Goal: Check status: Check status

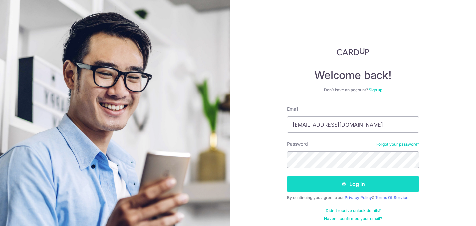
click at [353, 186] on button "Log in" at bounding box center [353, 184] width 132 height 17
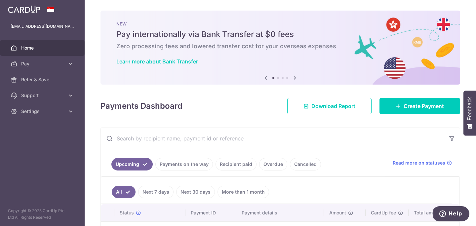
click at [238, 165] on link "Recipient paid" at bounding box center [236, 164] width 41 height 13
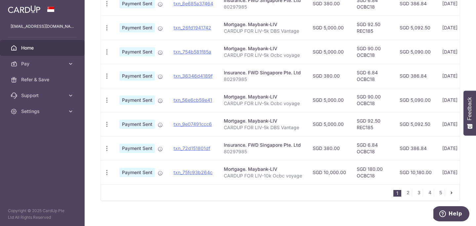
scroll to position [255, 0]
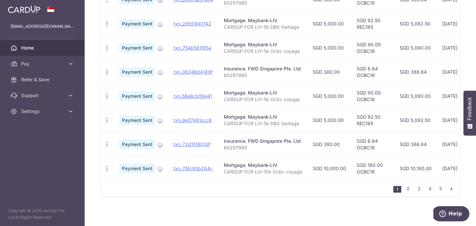
click at [450, 192] on icon "pager" at bounding box center [451, 188] width 5 height 5
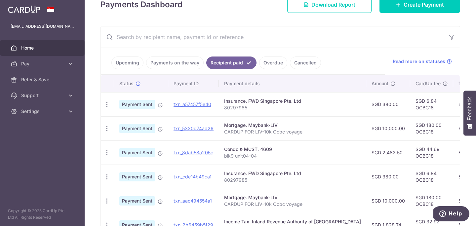
scroll to position [113, 0]
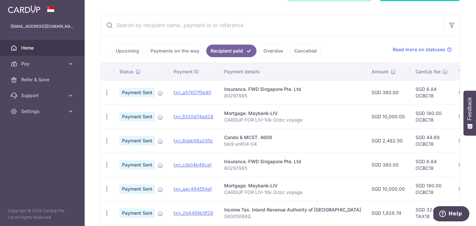
drag, startPoint x: 291, startPoint y: 140, endPoint x: 304, endPoint y: 141, distance: 12.9
click at [304, 141] on td "Condo & MCST. 4609 blk9 unit04-04" at bounding box center [293, 141] width 148 height 24
click at [193, 142] on link "txn_8dab58a205c" at bounding box center [194, 141] width 40 height 6
